Goal: Navigation & Orientation: Find specific page/section

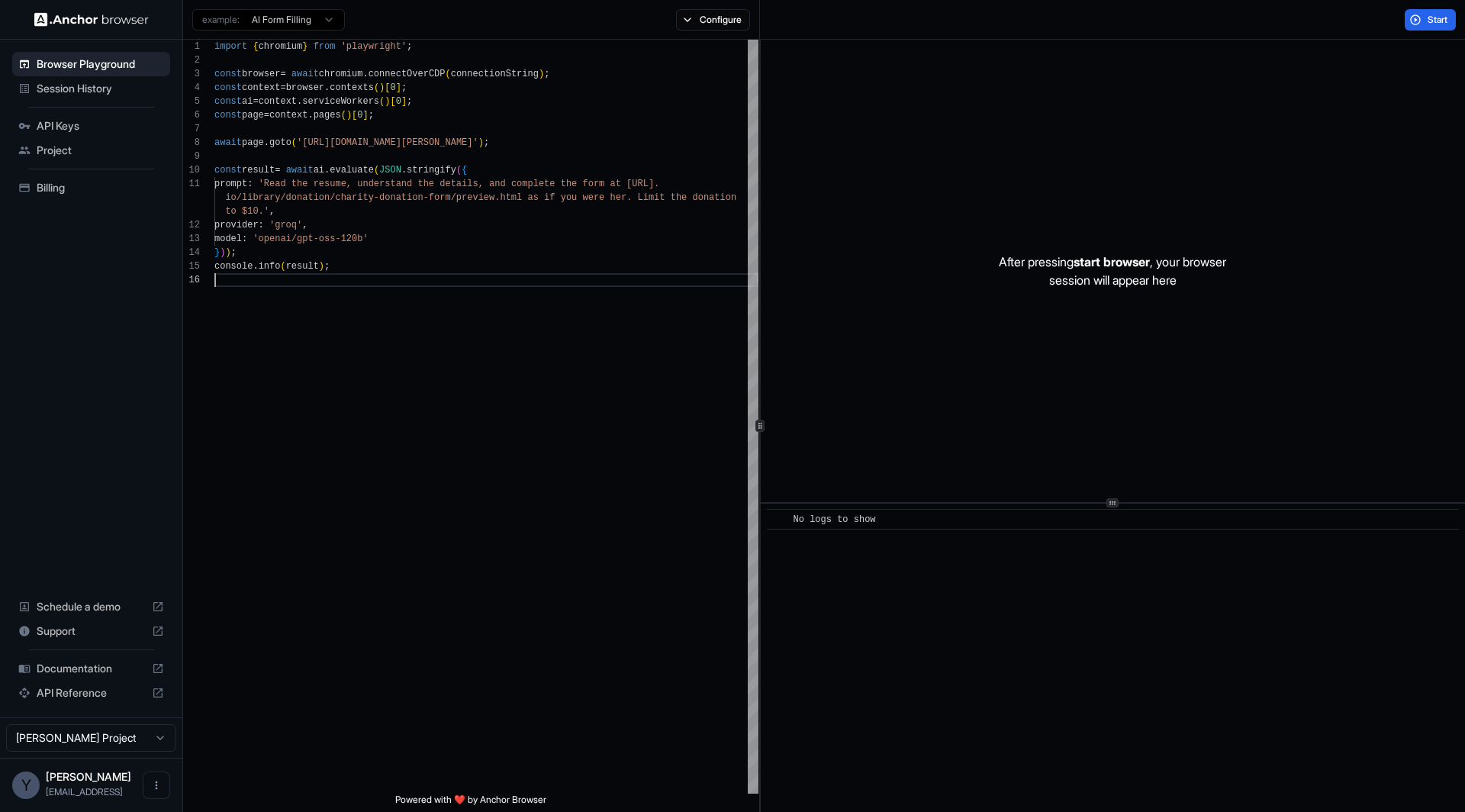
scroll to position [96, 0]
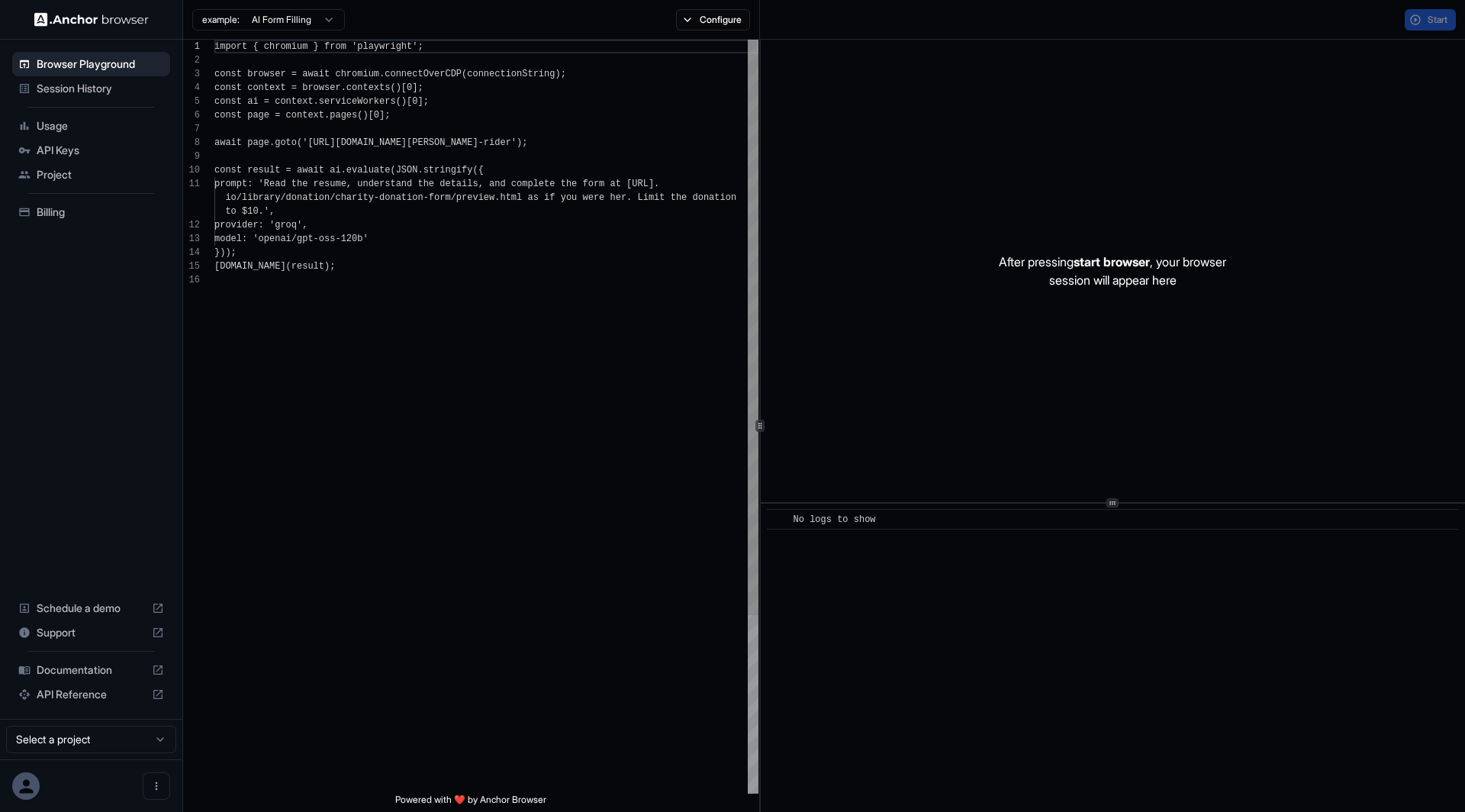
scroll to position [137, 0]
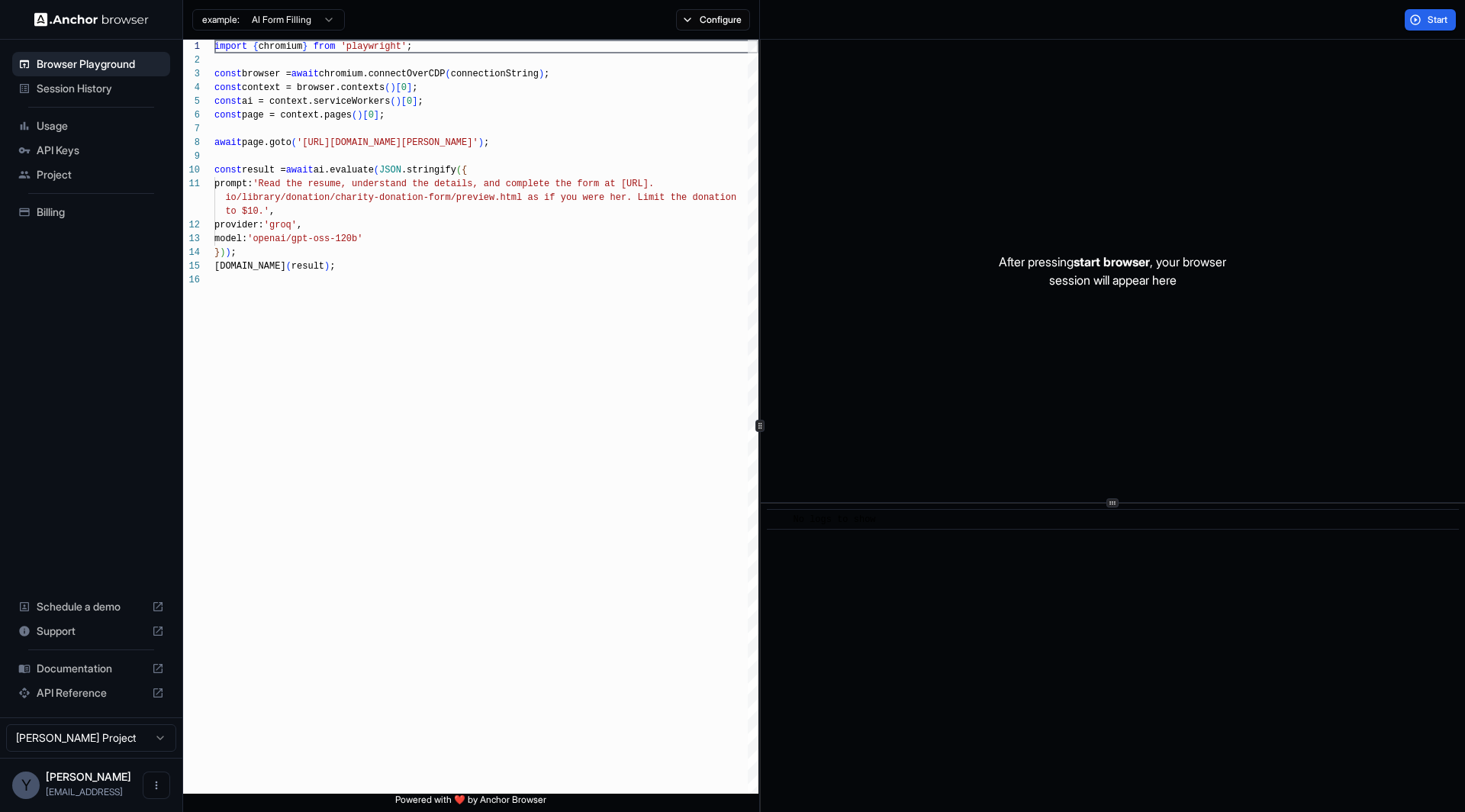
click at [86, 88] on span "Session History" at bounding box center [100, 88] width 127 height 15
